Goal: Task Accomplishment & Management: Use online tool/utility

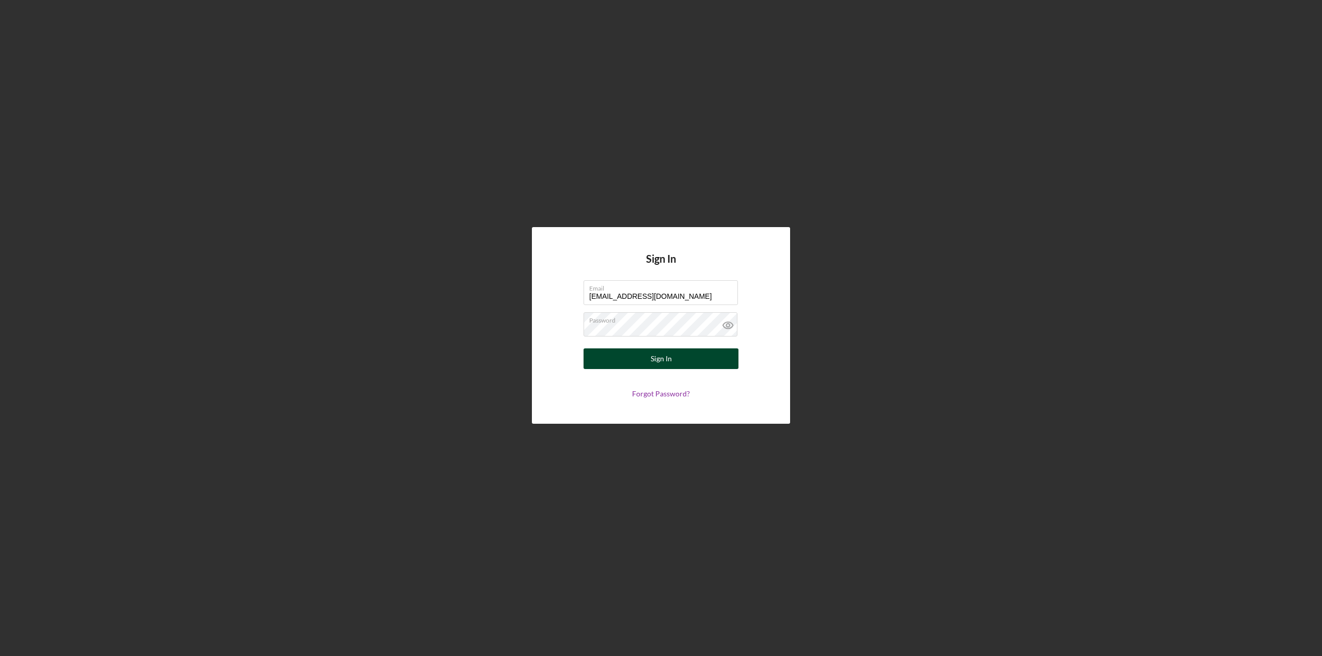
click at [636, 358] on button "Sign In" at bounding box center [660, 359] width 155 height 21
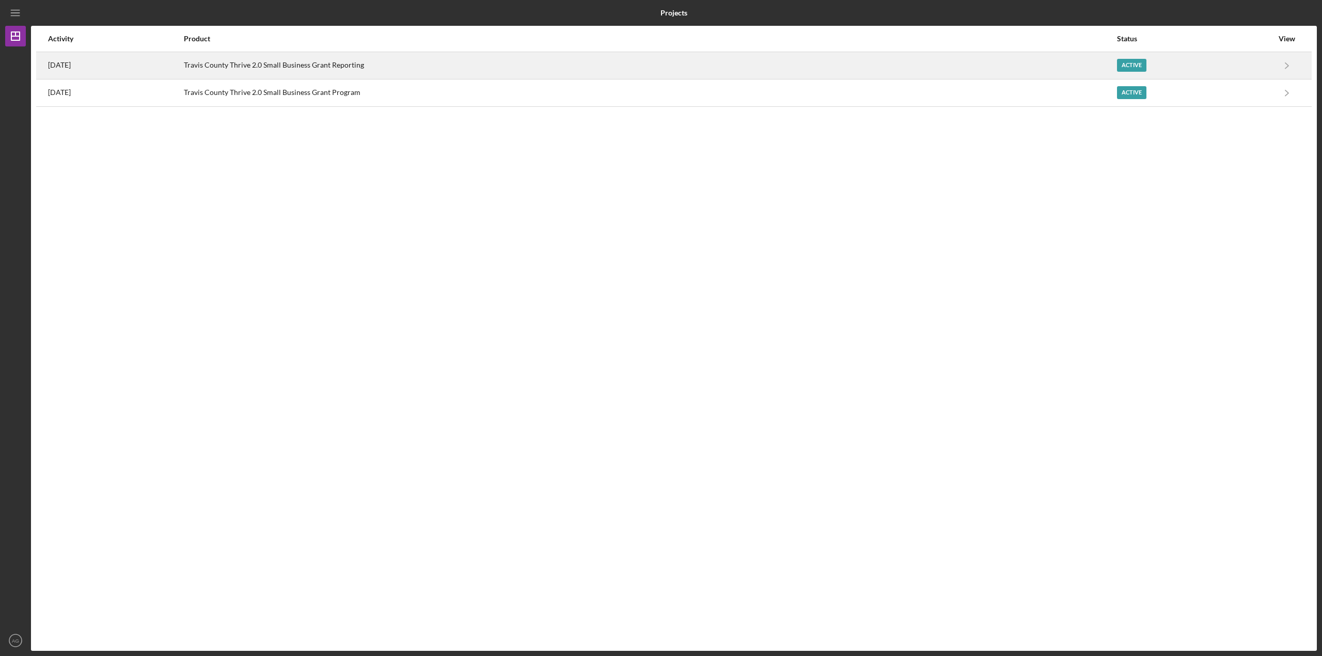
click at [183, 61] on div "[DATE]" at bounding box center [115, 66] width 135 height 26
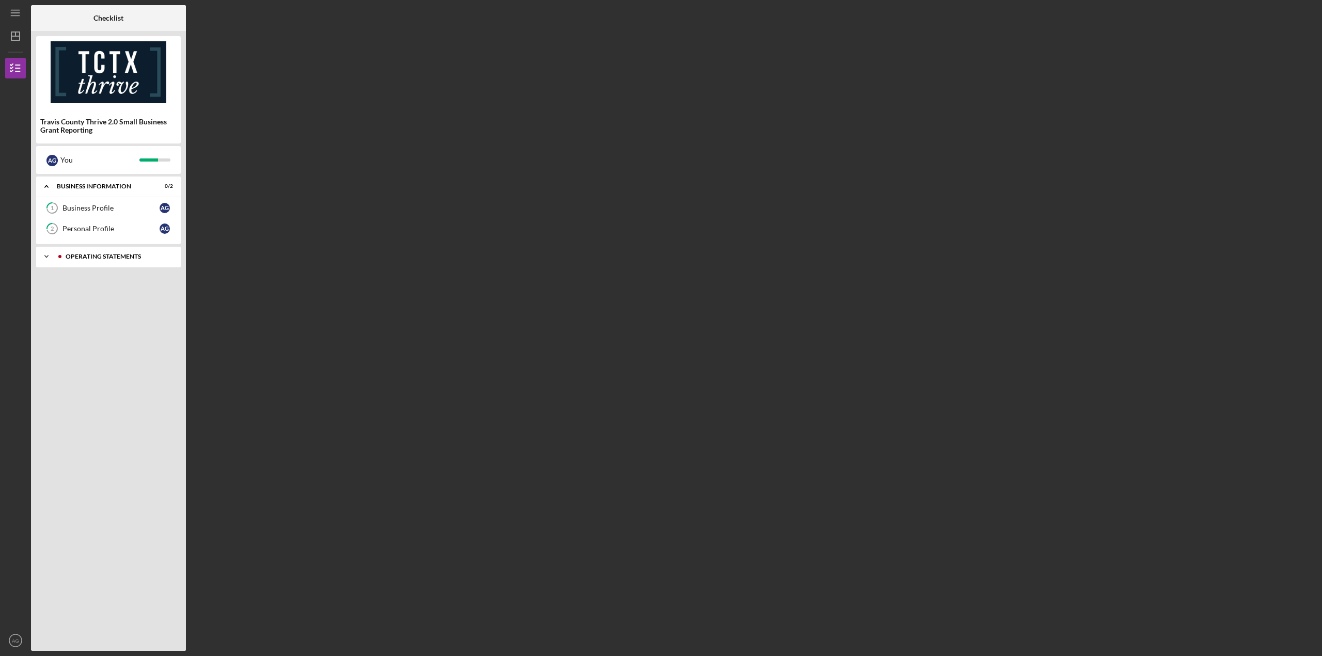
click at [109, 247] on div "Icon/Expander Operating Statements 9 / 13" at bounding box center [108, 256] width 145 height 21
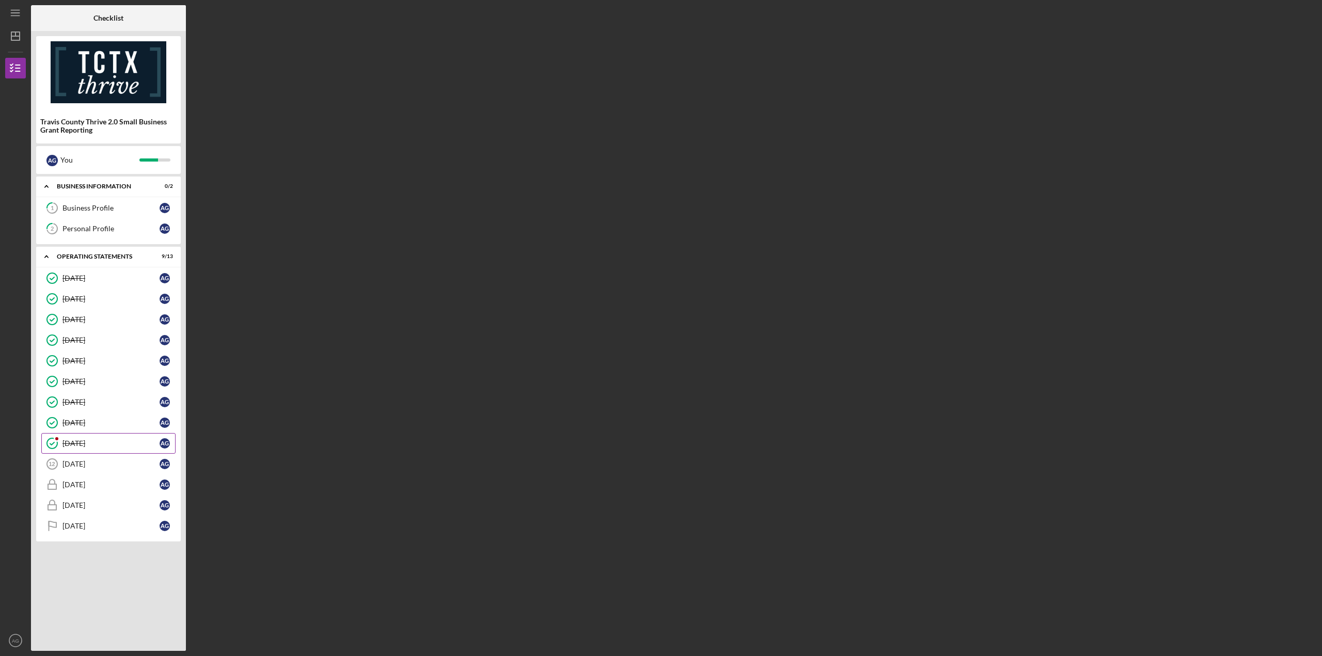
click at [109, 439] on div "[DATE]" at bounding box center [110, 443] width 97 height 8
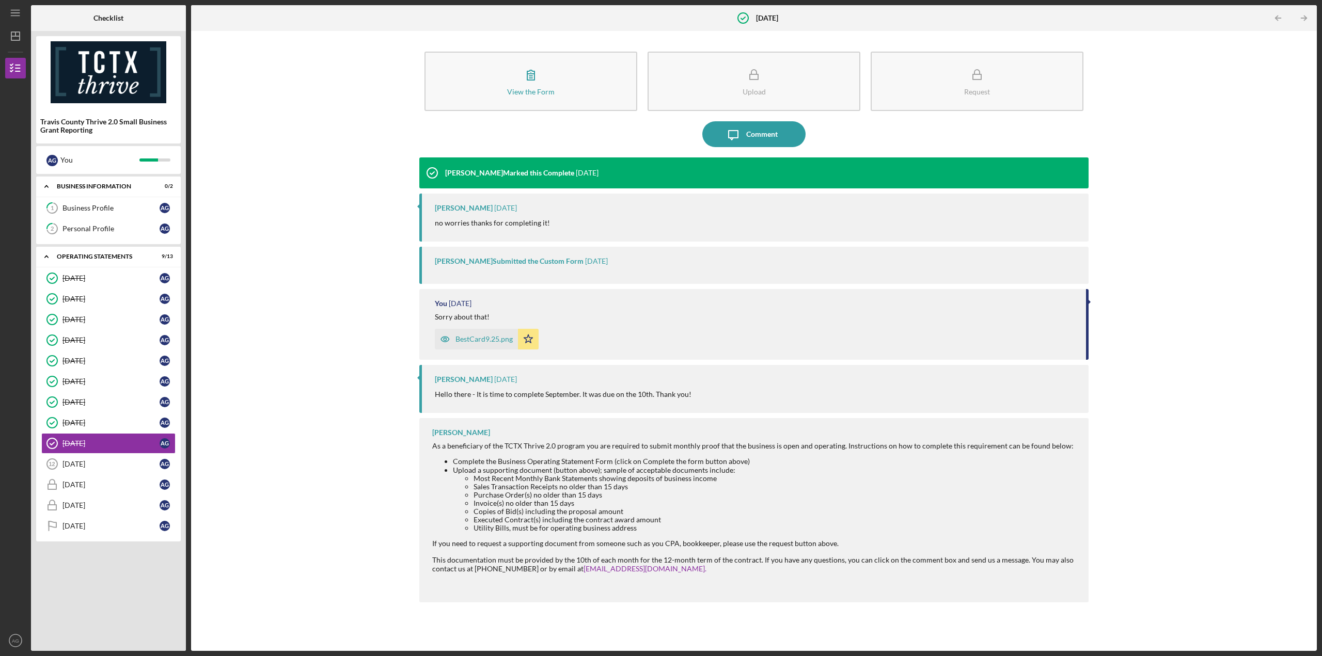
click at [479, 338] on div "BestCard9.25.png" at bounding box center [483, 339] width 57 height 8
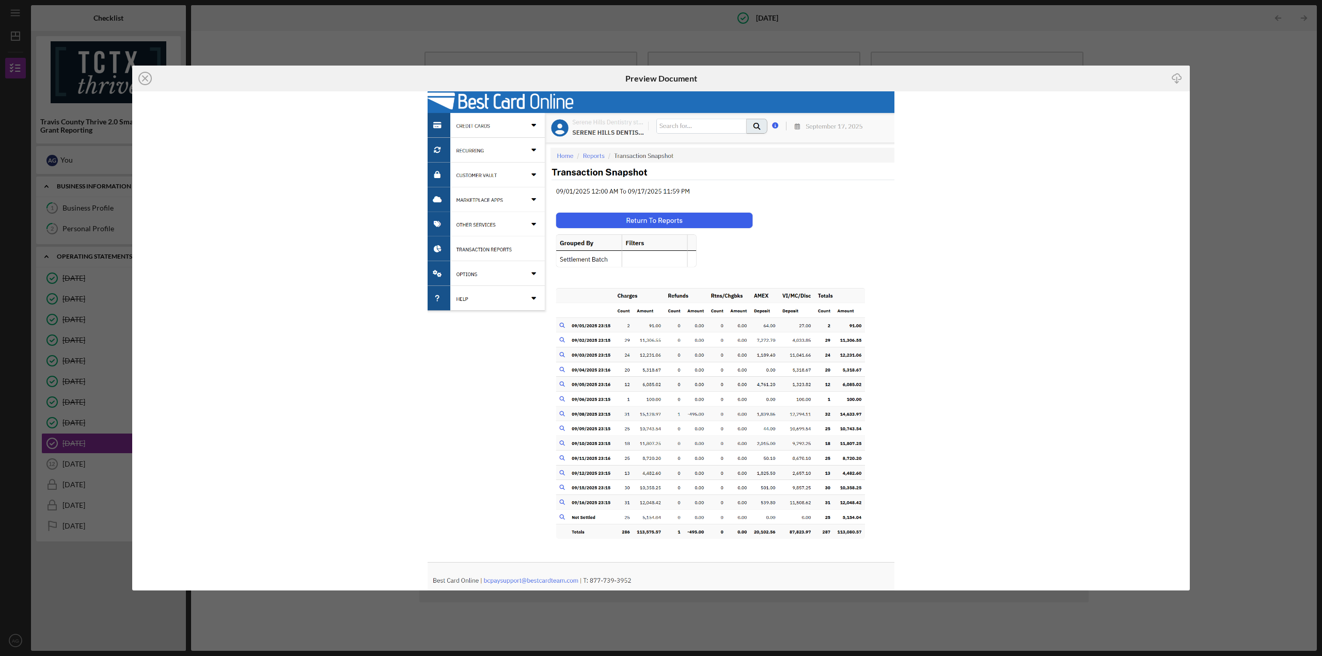
click at [1121, 50] on div "Icon/Close Preview Document Icon/Download" at bounding box center [661, 328] width 1322 height 656
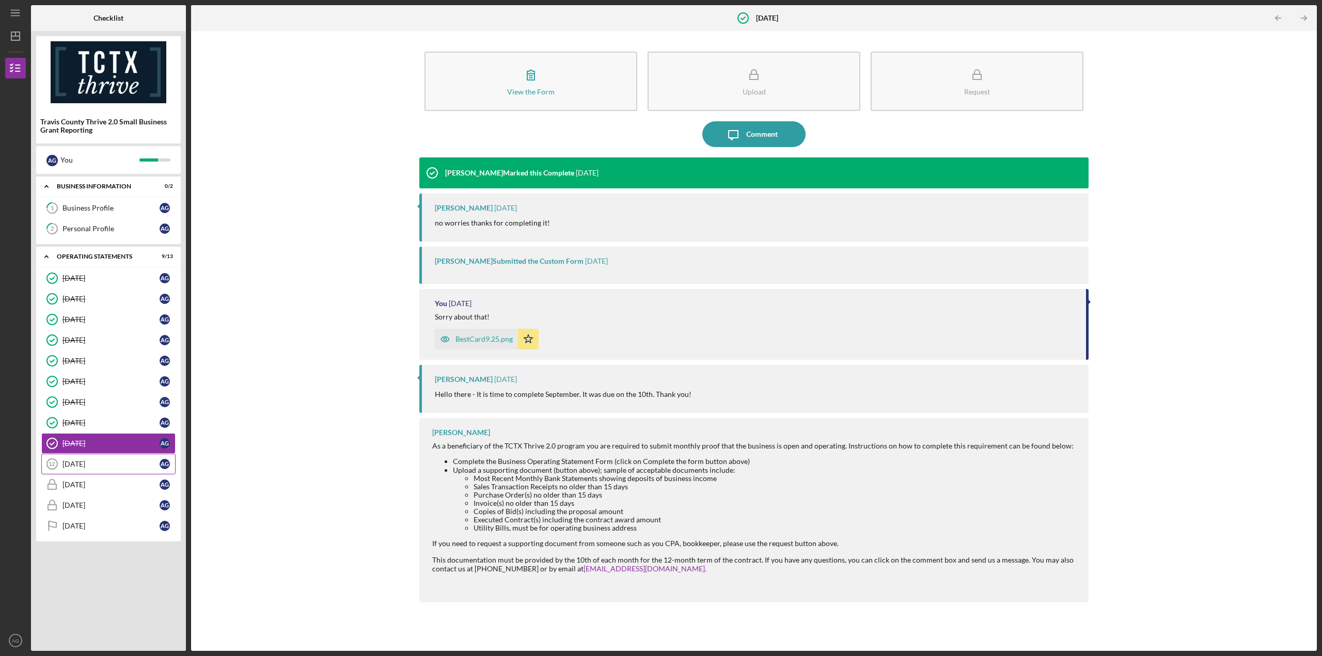
click at [80, 465] on link "[DATE] [DATE] A G" at bounding box center [108, 464] width 134 height 21
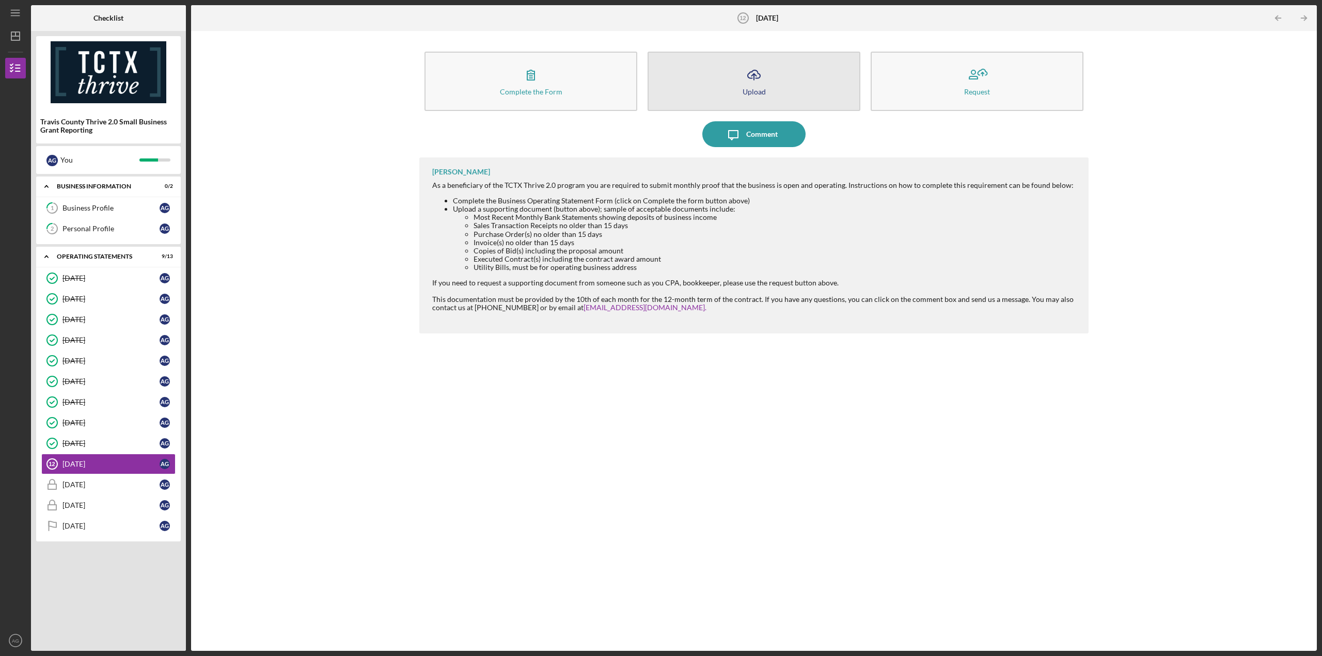
click at [689, 100] on button "Icon/Upload Upload" at bounding box center [753, 81] width 213 height 59
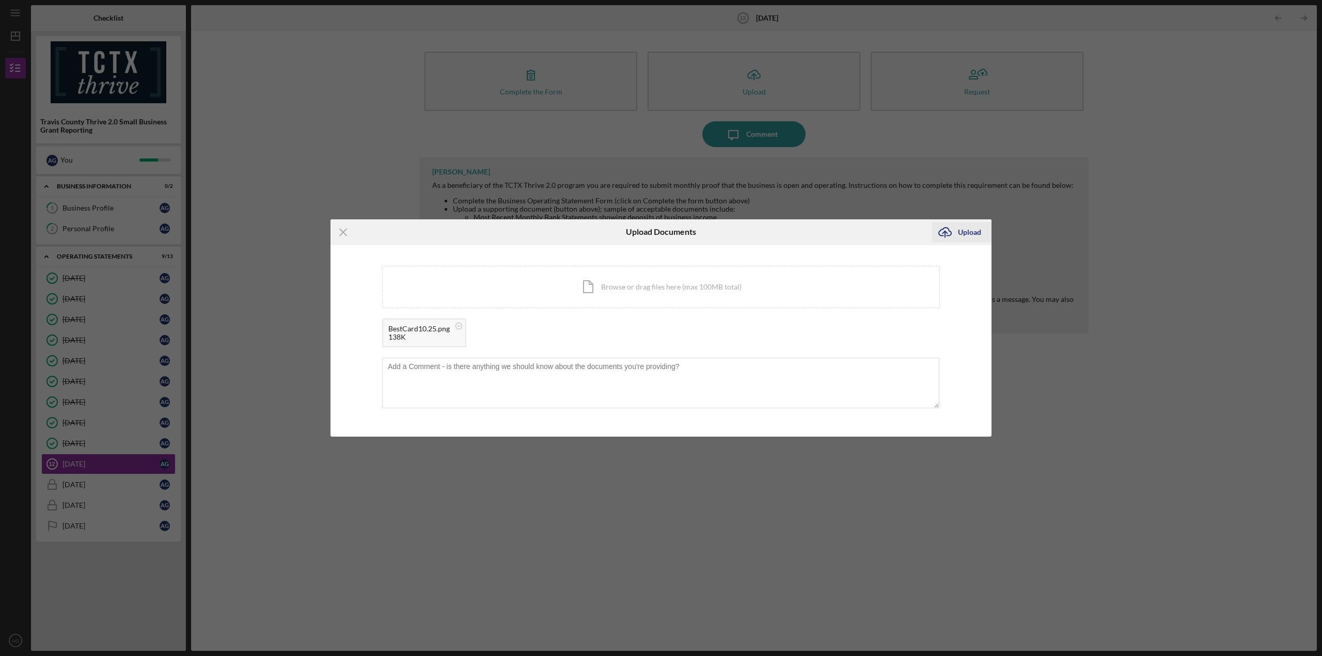
click at [962, 236] on div "Upload" at bounding box center [969, 232] width 23 height 21
